Goal: Task Accomplishment & Management: Complete application form

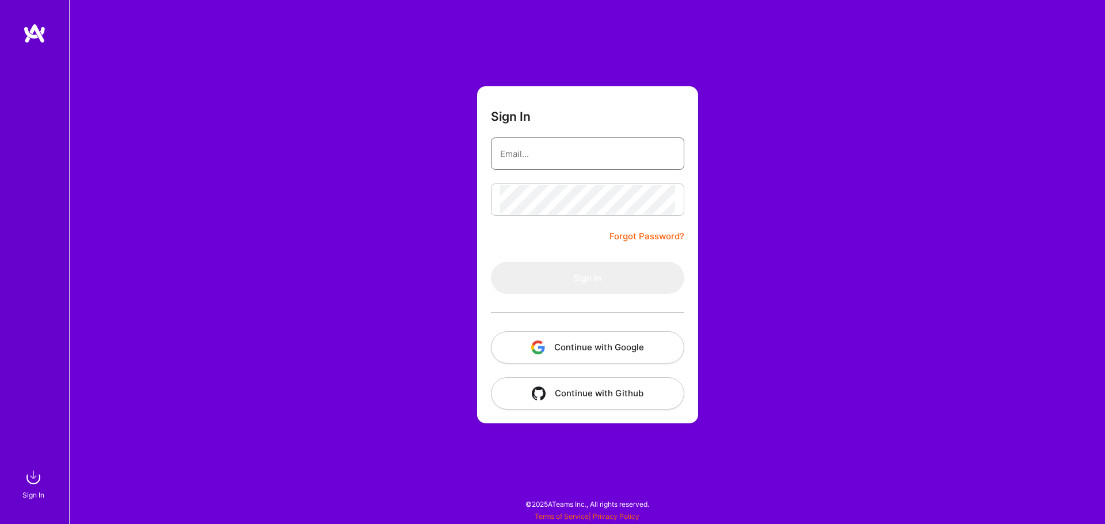
type input "[EMAIL_ADDRESS][DOMAIN_NAME]"
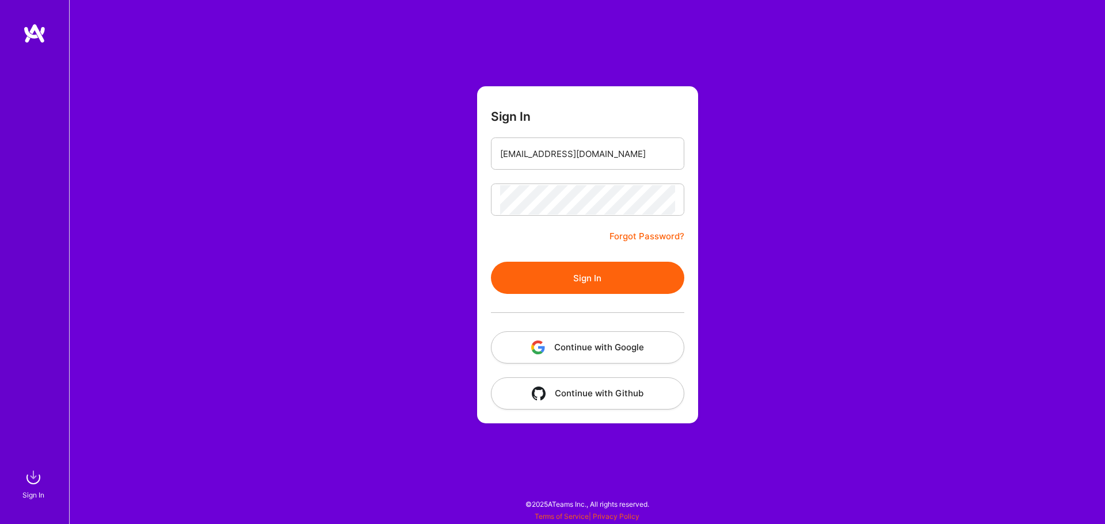
click at [581, 274] on button "Sign In" at bounding box center [587, 278] width 193 height 32
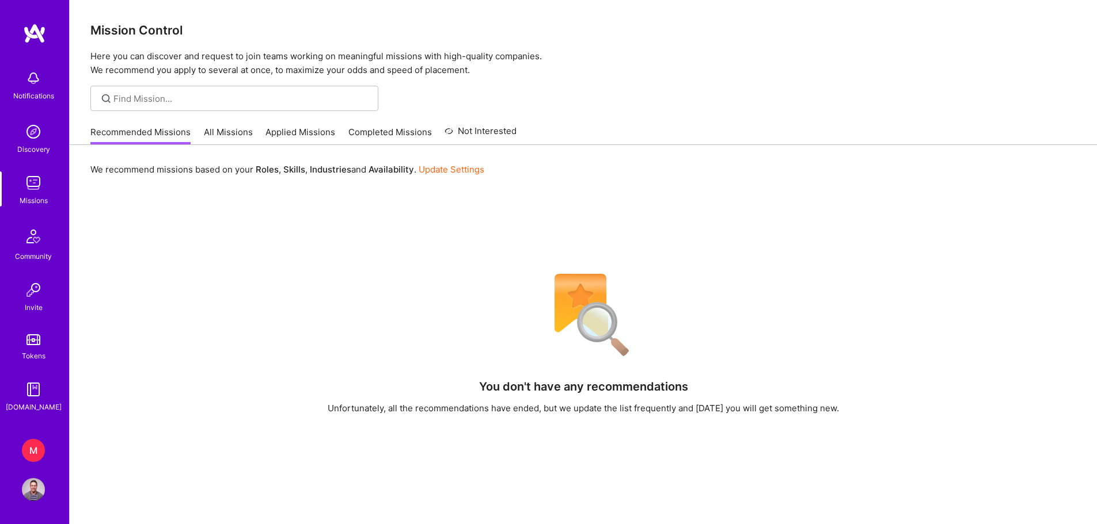
click at [32, 448] on div "M" at bounding box center [33, 450] width 23 height 23
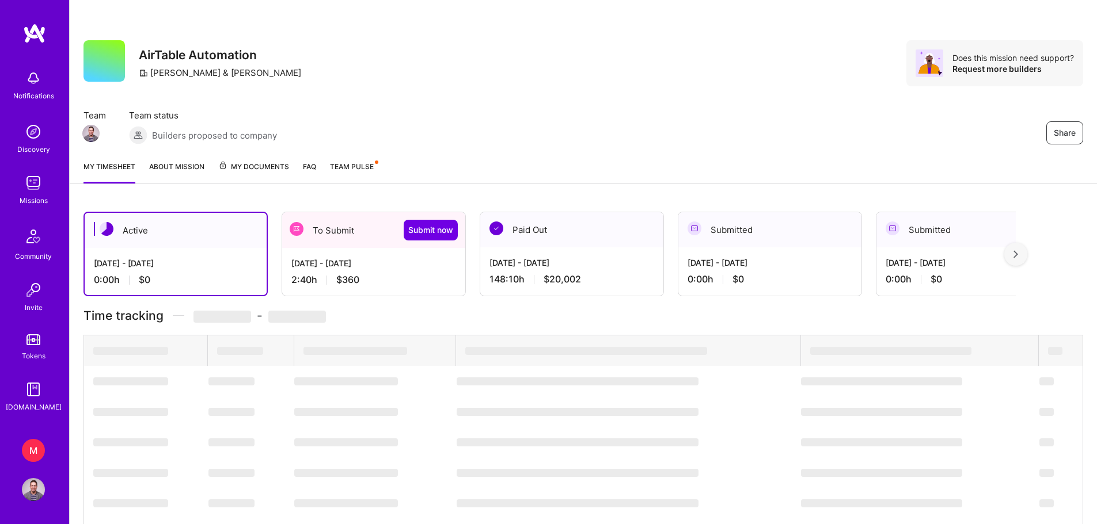
click at [322, 241] on div "To Submit Submit now" at bounding box center [373, 230] width 183 height 36
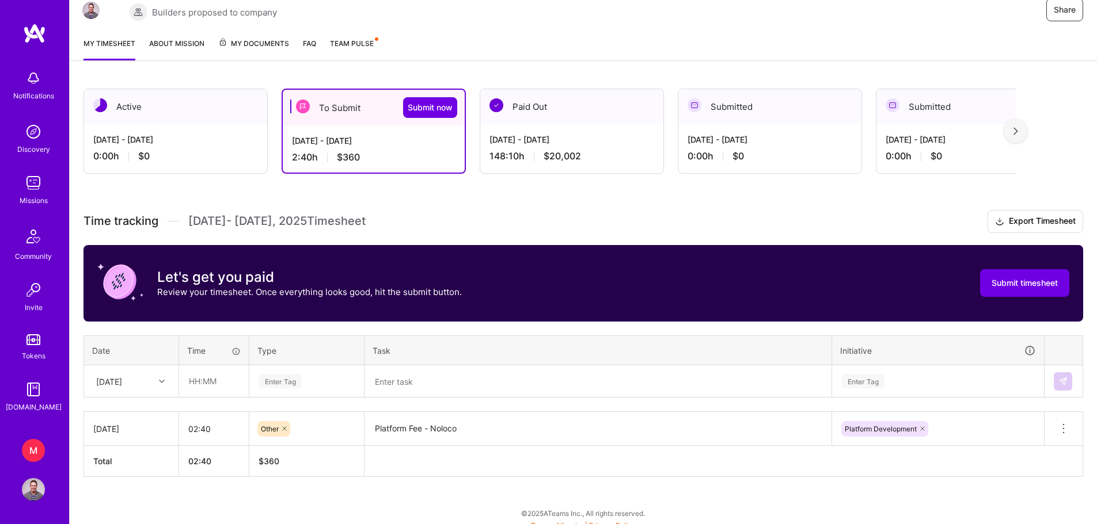
scroll to position [132, 0]
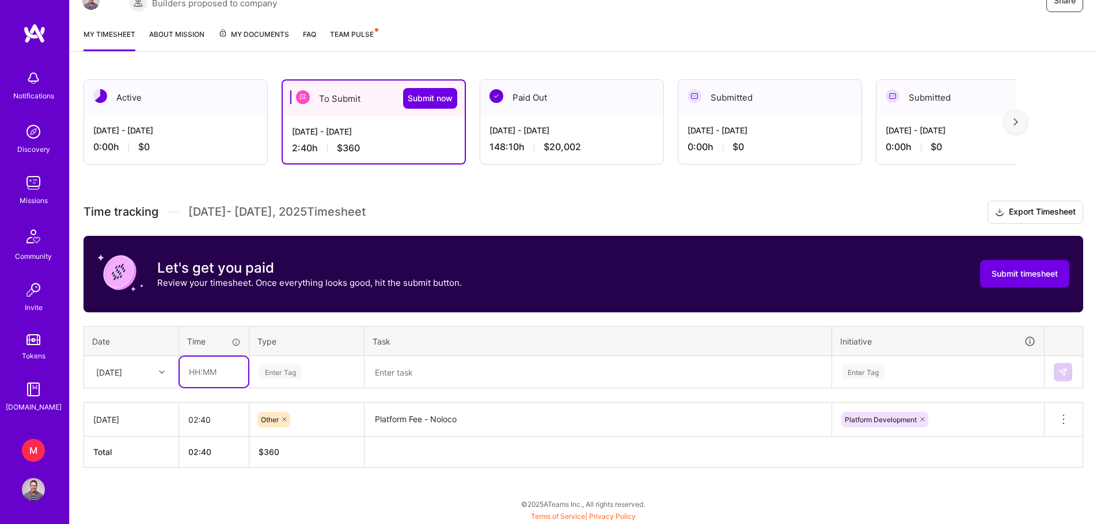
click at [193, 371] on input "text" at bounding box center [214, 372] width 68 height 31
type input "08:00"
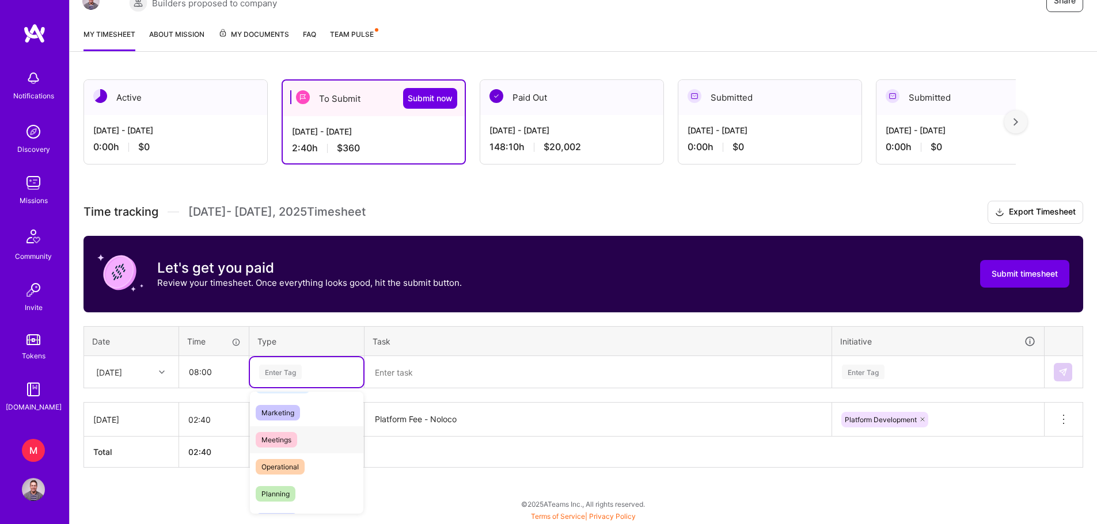
scroll to position [187, 0]
click at [300, 435] on span "Operational" at bounding box center [280, 440] width 49 height 16
click at [304, 372] on icon at bounding box center [304, 372] width 7 height 7
click at [315, 374] on div "Enter Tag" at bounding box center [306, 372] width 97 height 14
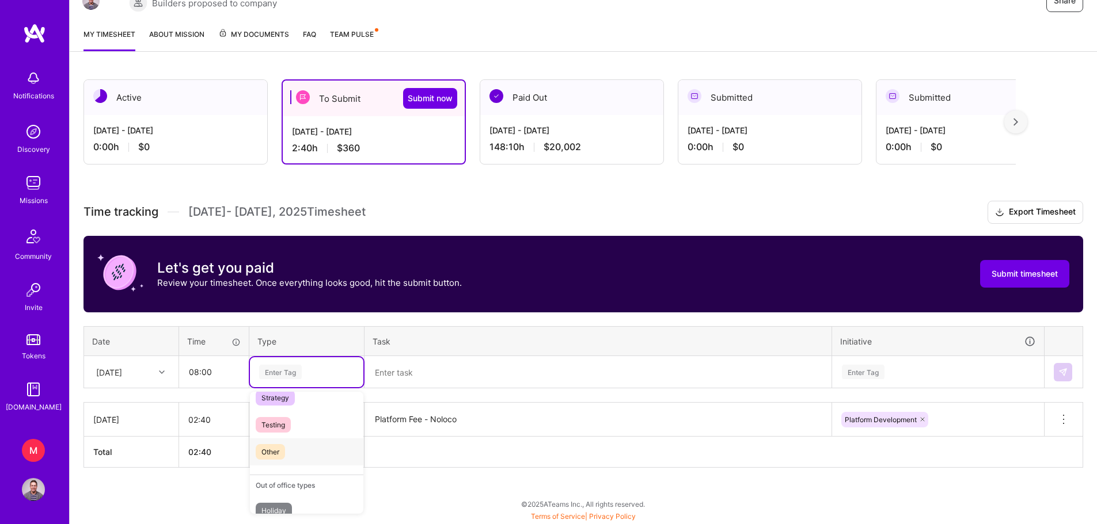
click at [261, 451] on span "Other" at bounding box center [270, 452] width 29 height 16
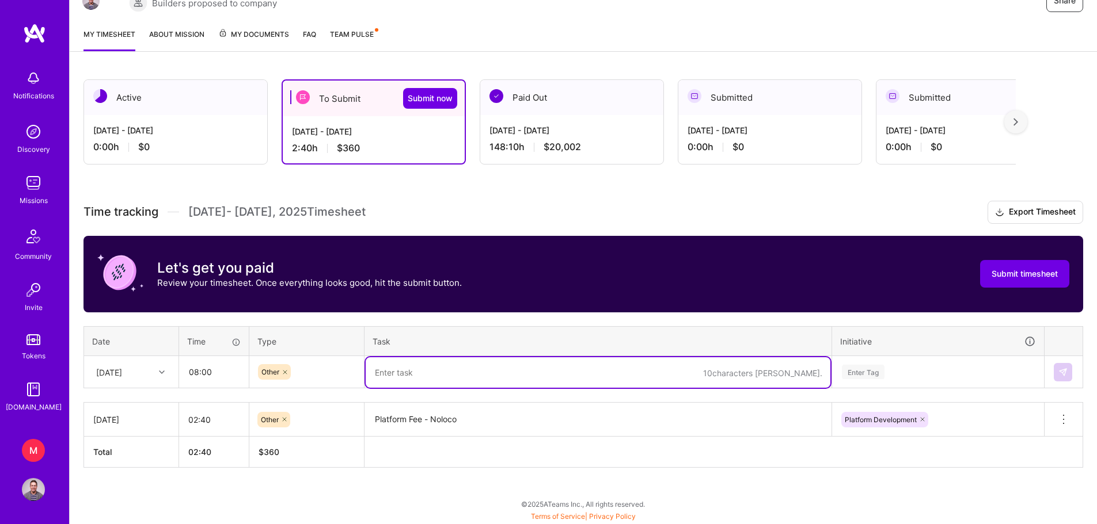
click at [419, 374] on textarea at bounding box center [598, 372] width 465 height 31
type textarea "Rolodex Support - [DATE]"
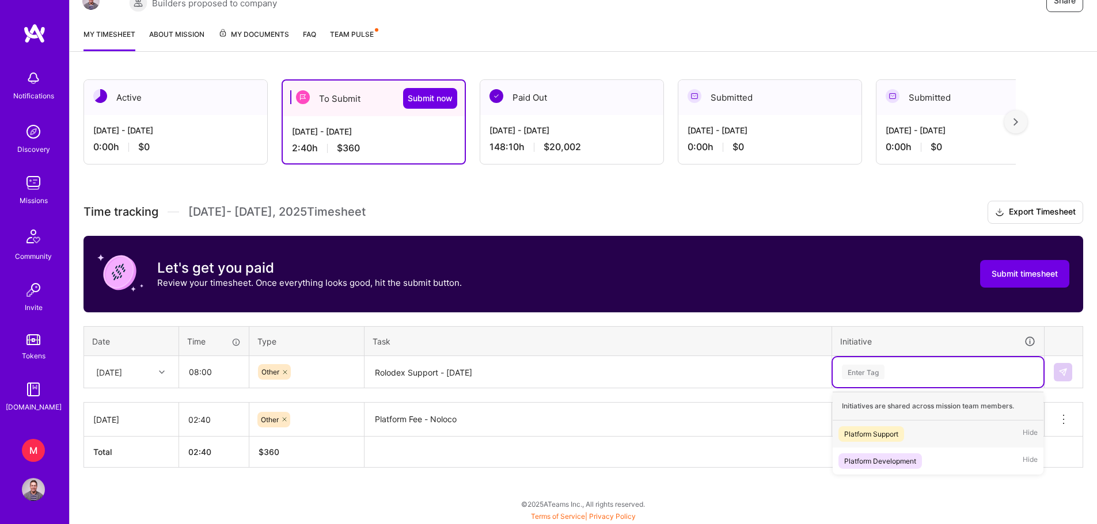
click at [869, 368] on div "Enter Tag" at bounding box center [863, 372] width 43 height 18
click at [894, 432] on div "Platform Support" at bounding box center [871, 434] width 54 height 12
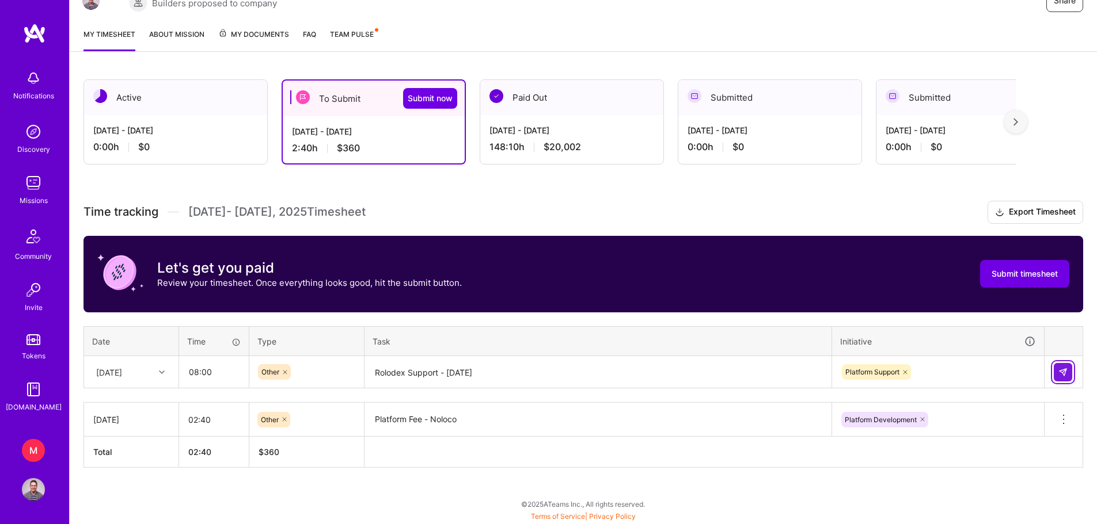
click at [1060, 371] on img at bounding box center [1062, 372] width 9 height 9
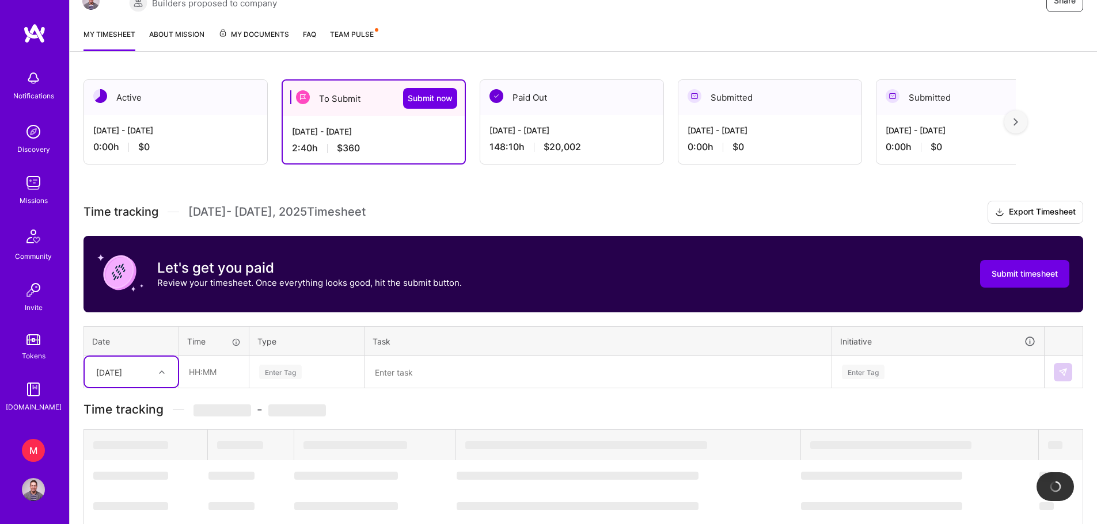
scroll to position [166, 0]
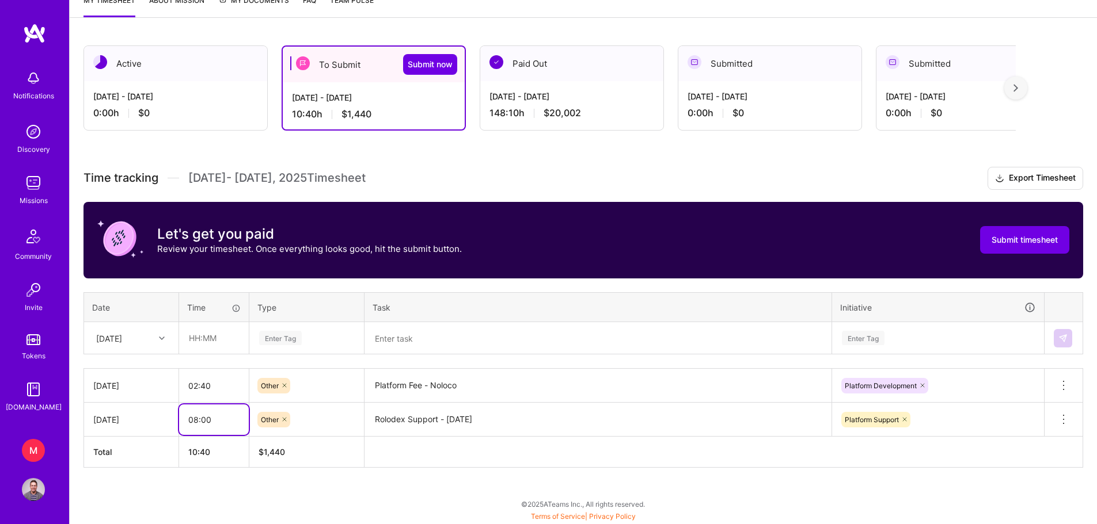
click at [196, 417] on input "08:00" at bounding box center [214, 420] width 70 height 31
click at [205, 421] on input "06:00" at bounding box center [214, 420] width 70 height 31
type input "06:40"
click at [241, 490] on div "Active [DATE] - [DATE] 0:00 h $0 To Submit Submit now [DATE] - [DATE] 10:40 h $…" at bounding box center [583, 278] width 1027 height 493
click at [825, 490] on div "Active [DATE] - [DATE] 0:00 h $0 To Submit Submit now [DATE] - [DATE] 9:20 h $1…" at bounding box center [583, 278] width 1027 height 493
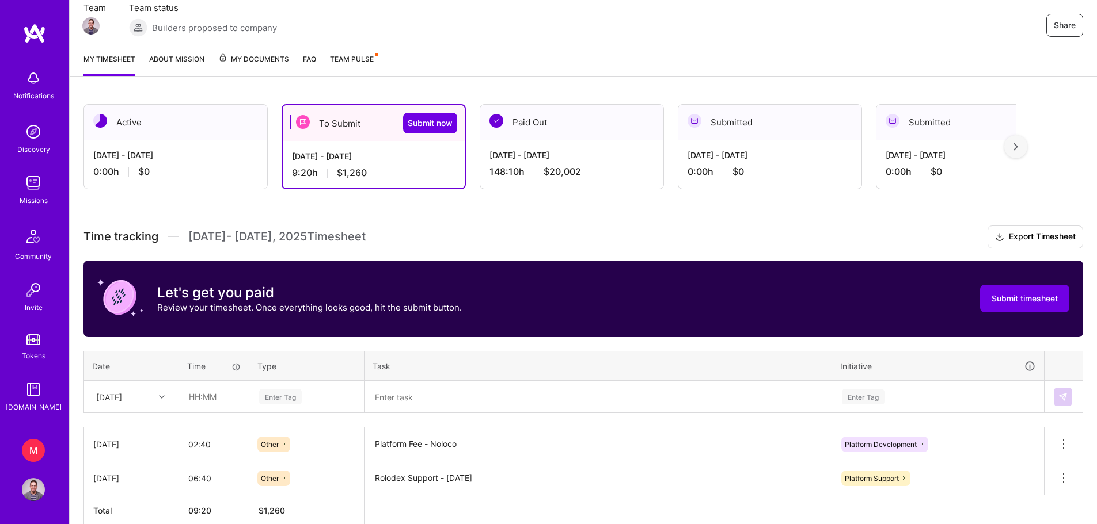
scroll to position [106, 0]
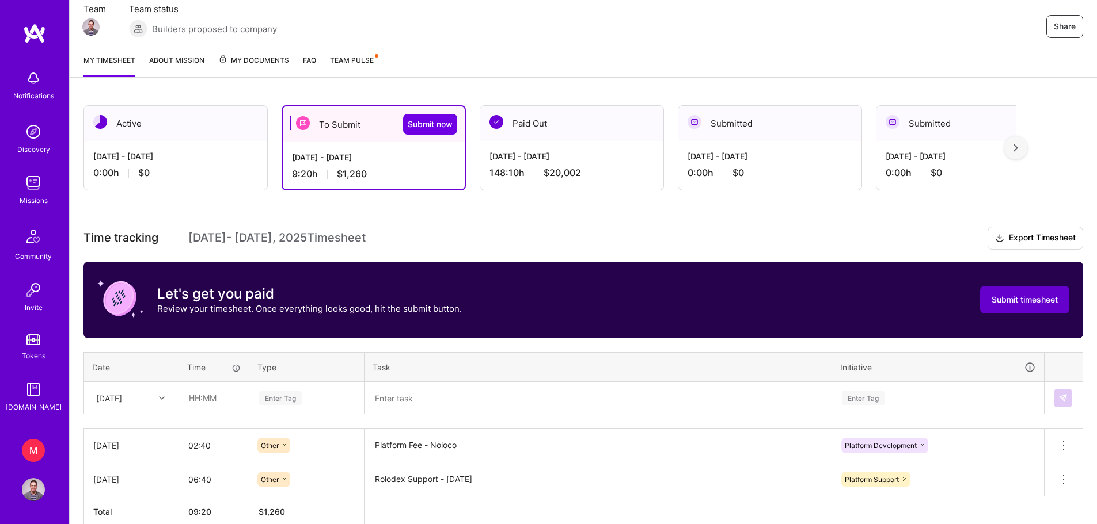
click at [1040, 296] on span "Submit timesheet" at bounding box center [1024, 300] width 66 height 12
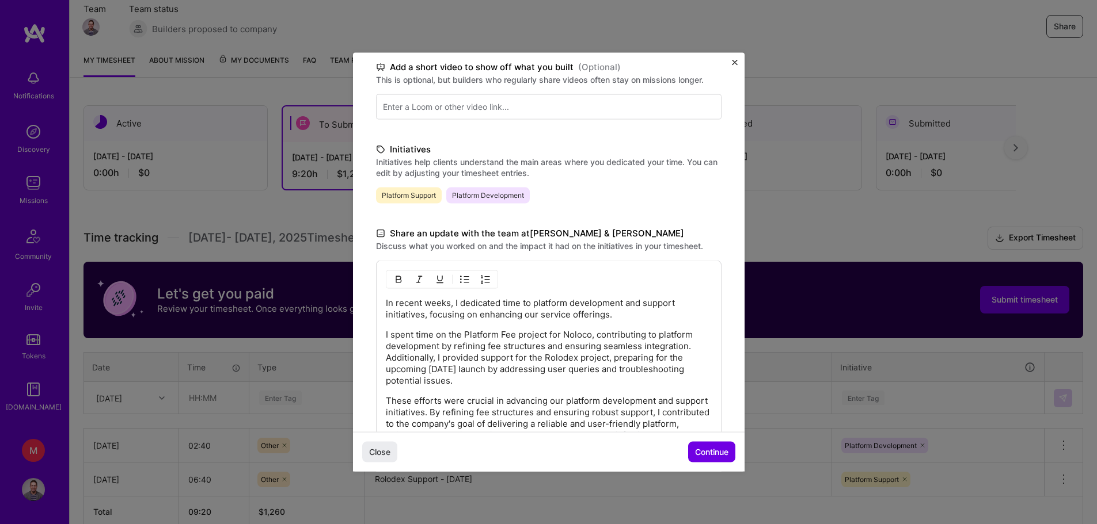
scroll to position [185, 0]
click at [701, 453] on span "Continue" at bounding box center [711, 453] width 33 height 12
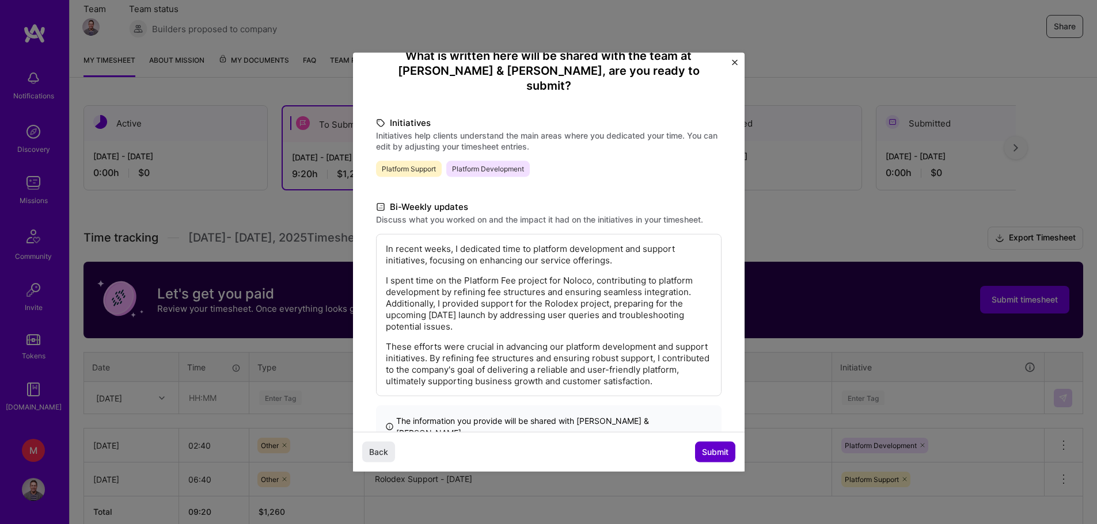
scroll to position [112, 0]
click at [710, 450] on span "Submit" at bounding box center [715, 453] width 26 height 12
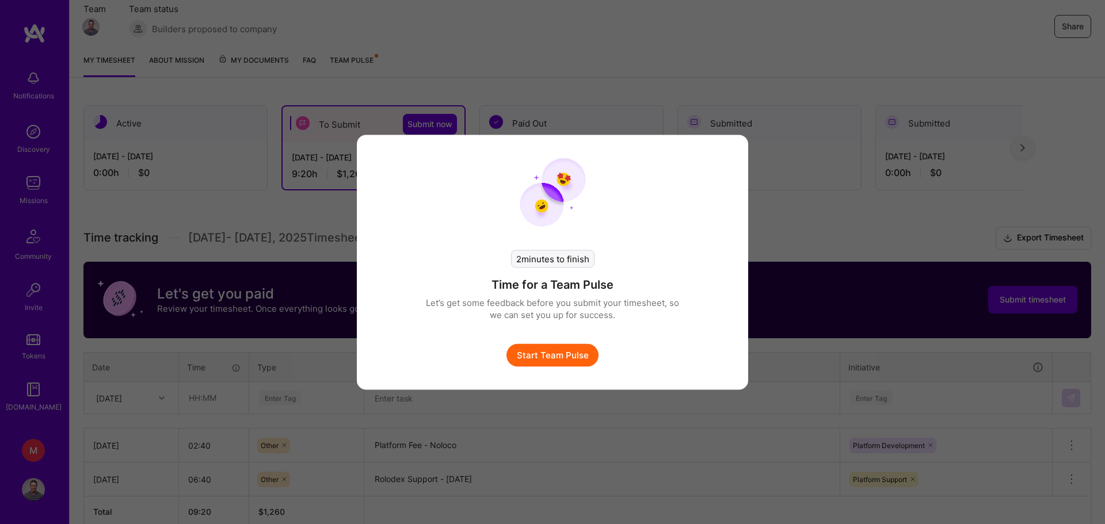
click at [565, 357] on button "Start Team Pulse" at bounding box center [553, 355] width 92 height 23
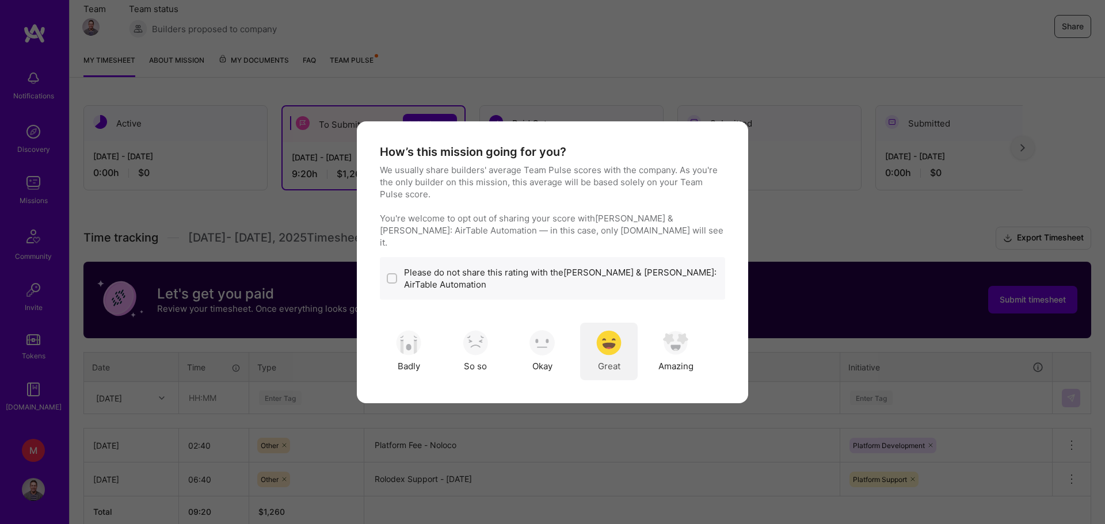
click at [622, 351] on div "Great" at bounding box center [609, 352] width 58 height 58
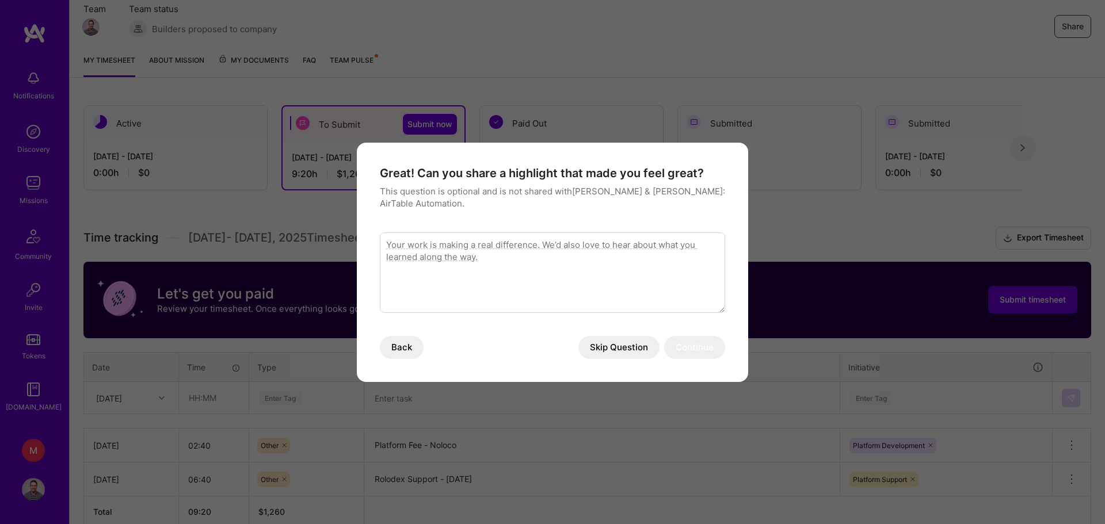
click at [638, 350] on button "Skip Question" at bounding box center [618, 347] width 81 height 23
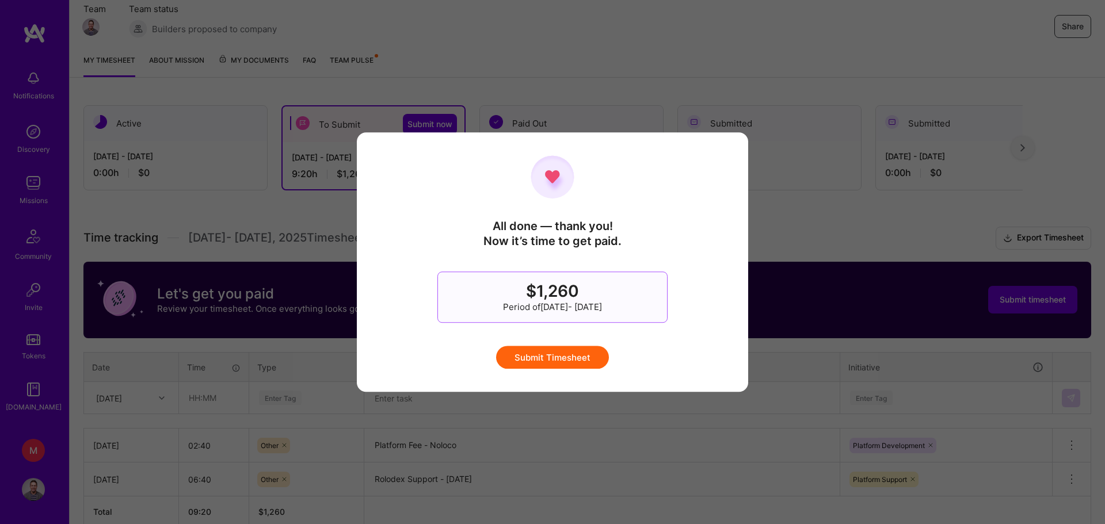
click at [565, 357] on button "Submit Timesheet" at bounding box center [552, 357] width 113 height 23
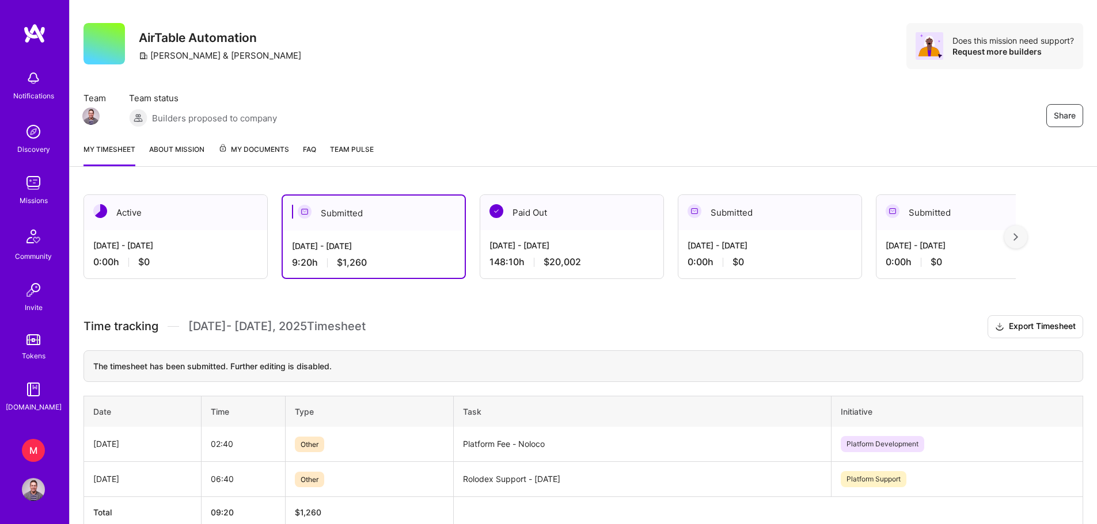
scroll to position [0, 0]
